Goal: Information Seeking & Learning: Check status

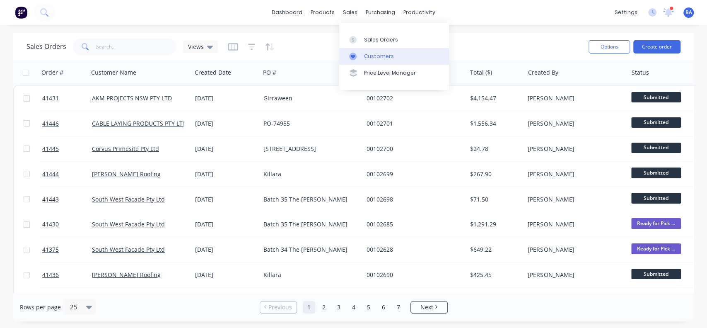
click at [353, 51] on link "Customers" at bounding box center [394, 56] width 110 height 17
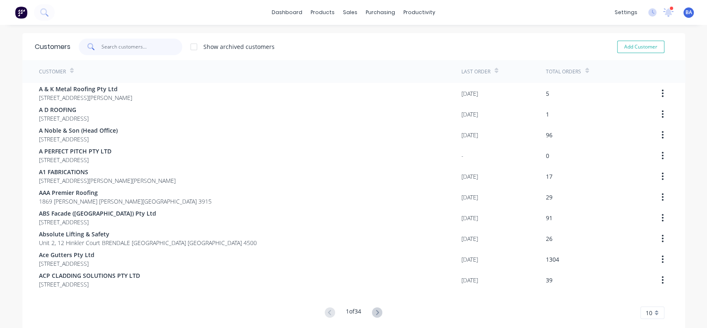
click at [136, 42] on input "text" at bounding box center [142, 47] width 81 height 17
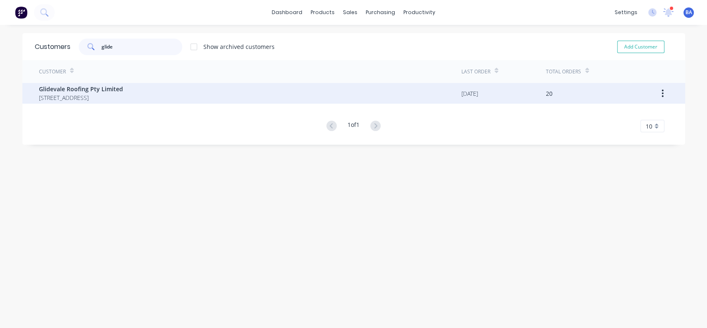
type input "glide"
click at [75, 97] on span "[STREET_ADDRESS]" at bounding box center [81, 97] width 84 height 9
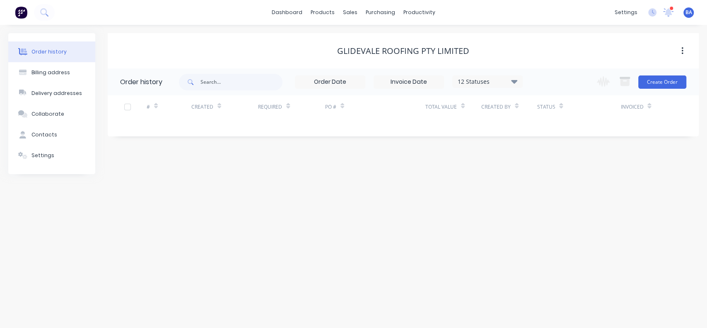
click at [515, 81] on icon at bounding box center [514, 82] width 6 height 4
click at [556, 177] on label at bounding box center [556, 177] width 0 height 0
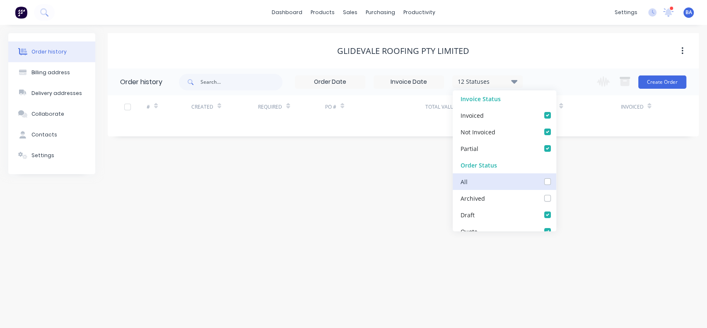
click at [556, 183] on input "checkbox" at bounding box center [559, 181] width 7 height 8
checkbox input "true"
click at [613, 212] on div "Order history Billing address Delivery addresses Collaborate Contacts Settings …" at bounding box center [353, 176] width 707 height 303
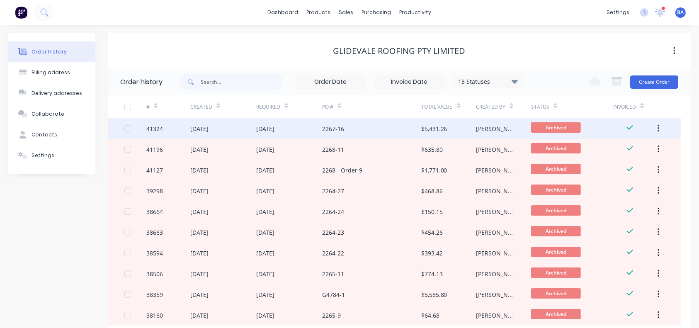
click at [368, 129] on div "2267-16" at bounding box center [371, 128] width 99 height 21
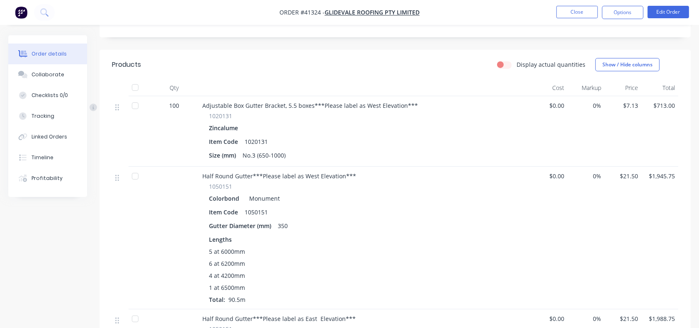
scroll to position [172, 0]
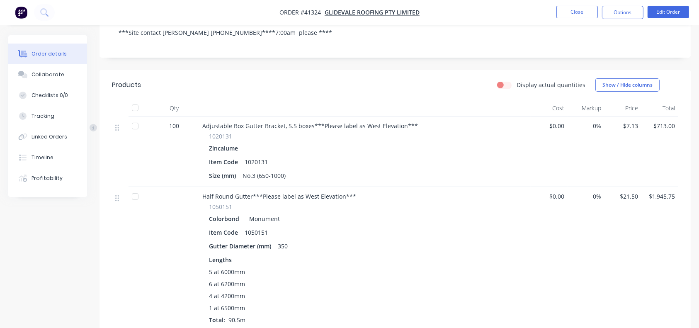
click at [433, 142] on div "Zincalume" at bounding box center [365, 148] width 312 height 12
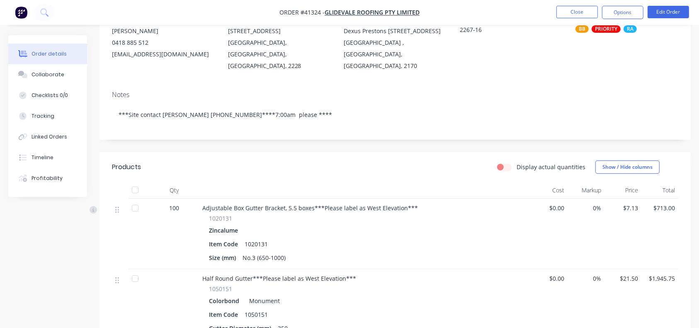
scroll to position [0, 0]
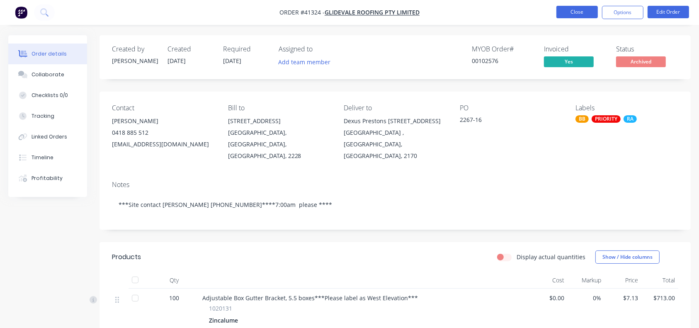
click at [566, 11] on button "Close" at bounding box center [576, 12] width 41 height 12
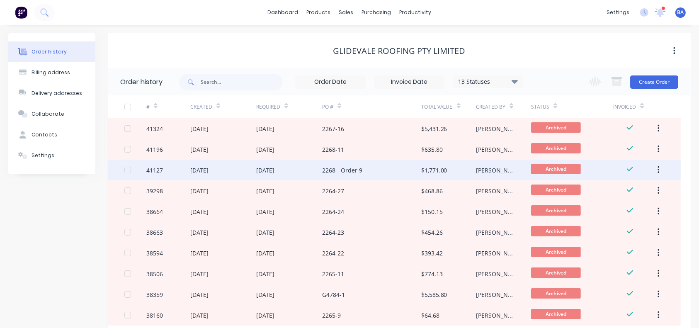
click at [366, 176] on div "2268 - Order 9" at bounding box center [371, 170] width 99 height 21
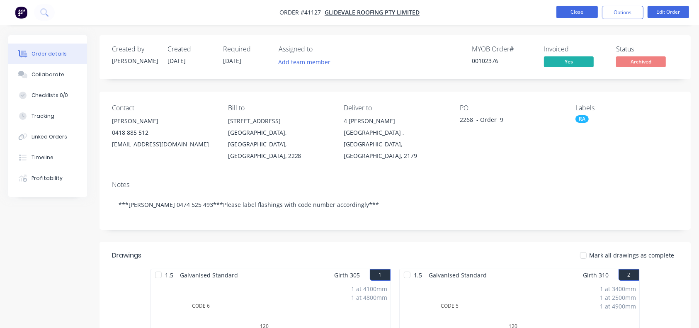
click at [576, 9] on button "Close" at bounding box center [576, 12] width 41 height 12
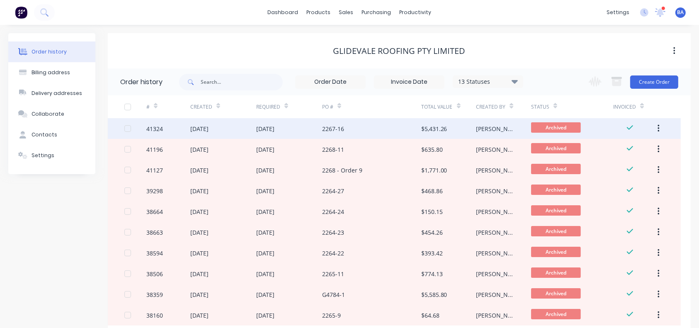
click at [352, 135] on div "2267-16" at bounding box center [371, 128] width 99 height 21
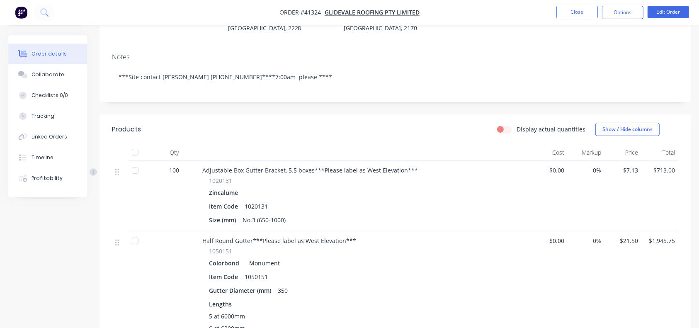
scroll to position [97, 0]
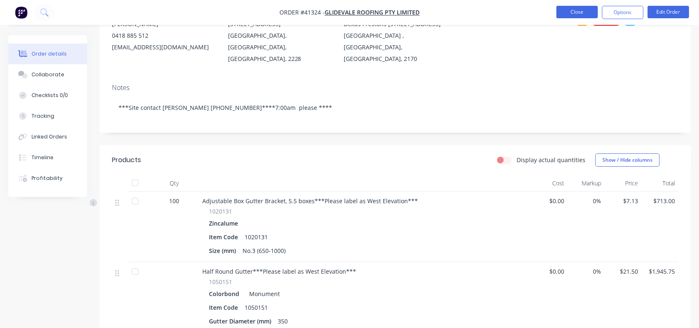
click at [580, 11] on button "Close" at bounding box center [576, 12] width 41 height 12
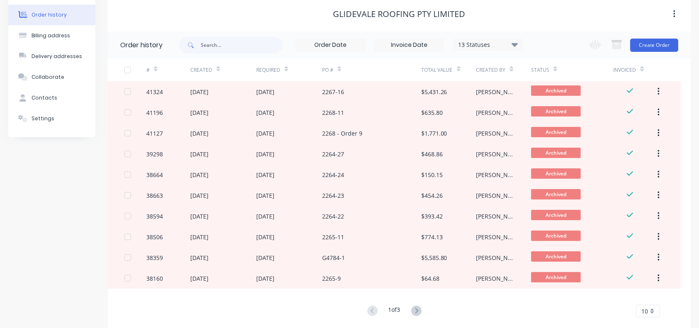
scroll to position [39, 0]
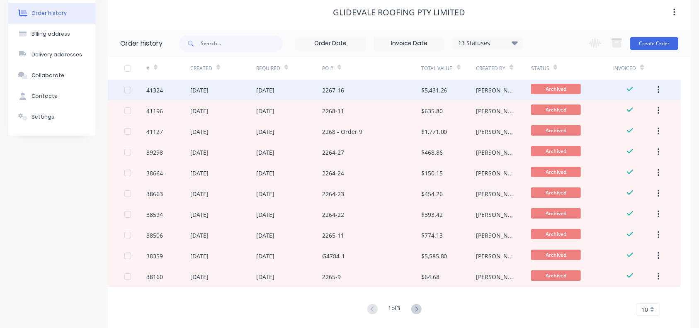
click at [337, 94] on div "2267-16" at bounding box center [333, 90] width 22 height 9
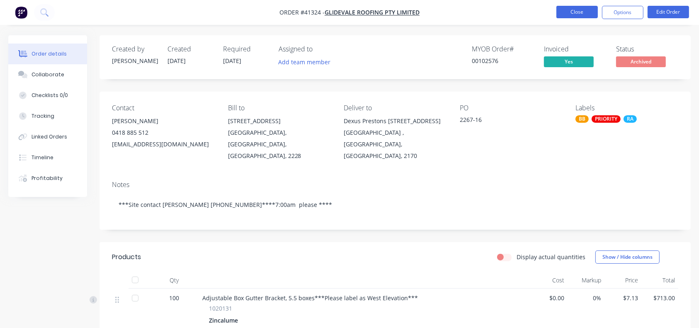
click at [582, 7] on button "Close" at bounding box center [576, 12] width 41 height 12
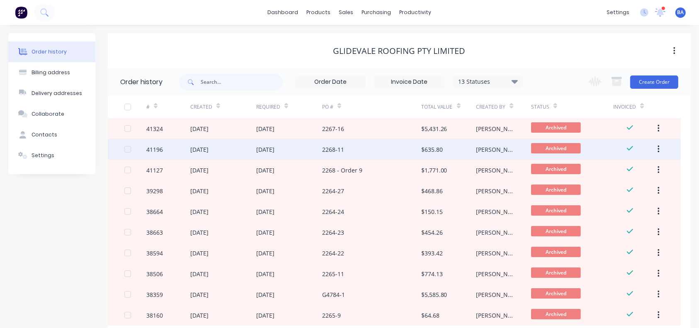
click at [319, 149] on div "[DATE]" at bounding box center [289, 149] width 66 height 21
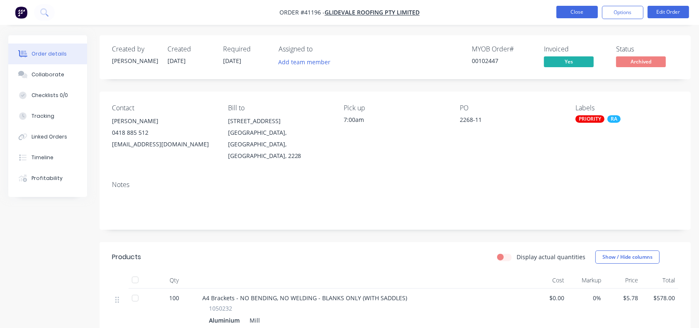
click at [579, 11] on button "Close" at bounding box center [576, 12] width 41 height 12
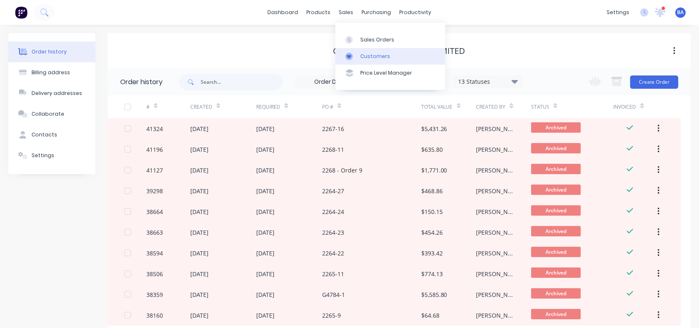
click at [359, 59] on link "Customers" at bounding box center [390, 56] width 110 height 17
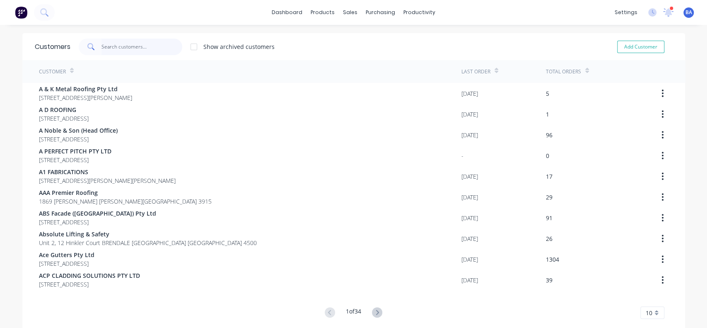
click at [133, 50] on input "text" at bounding box center [142, 47] width 81 height 17
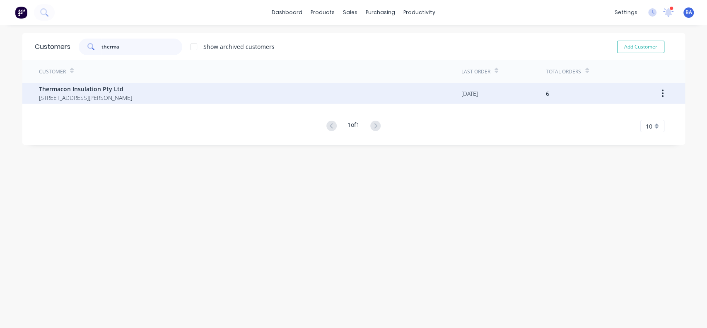
type input "therma"
click at [70, 92] on span "Thermacon Insulation Pty Ltd" at bounding box center [85, 89] width 93 height 9
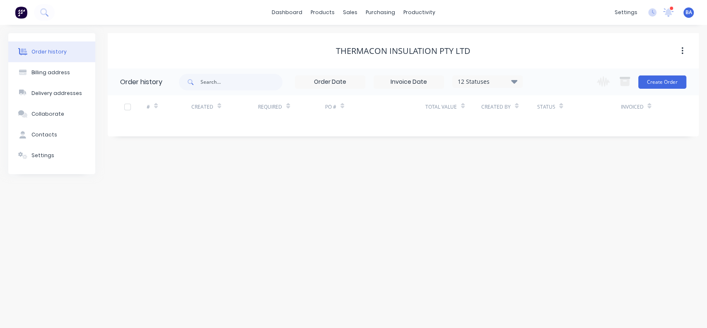
click at [517, 83] on icon at bounding box center [514, 81] width 6 height 10
click at [556, 177] on label at bounding box center [556, 177] width 0 height 0
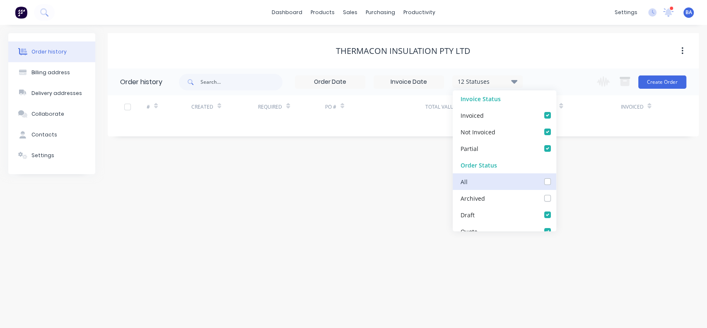
click at [556, 184] on input "checkbox" at bounding box center [559, 181] width 7 height 8
checkbox input "true"
click at [644, 205] on div "Order history Billing address Delivery addresses Collaborate Contacts Settings …" at bounding box center [353, 176] width 707 height 303
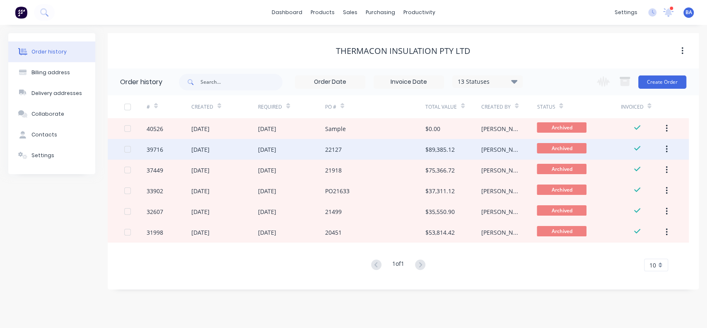
click at [425, 152] on div "22127" at bounding box center [375, 149] width 100 height 21
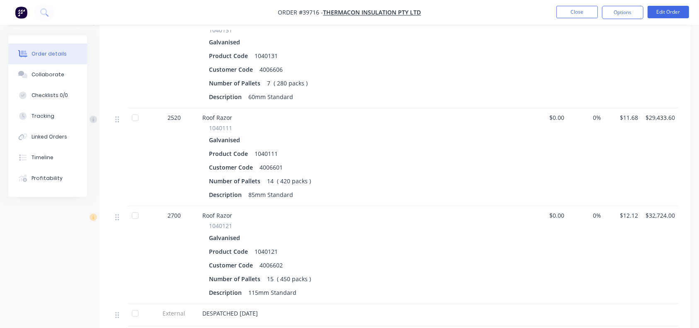
scroll to position [290, 0]
